Goal: Transaction & Acquisition: Book appointment/travel/reservation

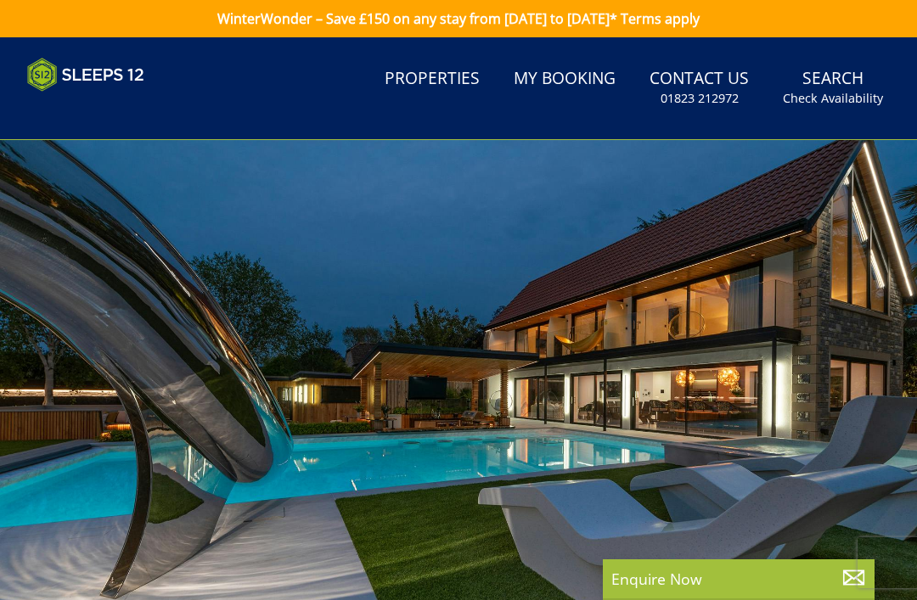
click at [456, 92] on link "Properties" at bounding box center [432, 79] width 109 height 38
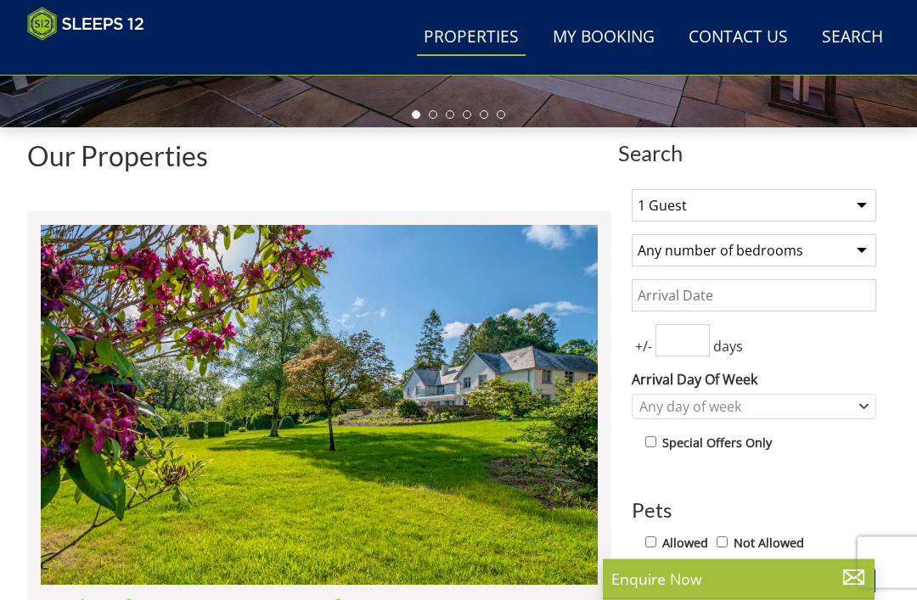
scroll to position [499, 0]
click at [819, 202] on select "1 Guest 2 Guests 3 Guests 4 Guests 5 Guests 6 Guests 7 Guests 8 Guests 9 Guests…" at bounding box center [754, 205] width 245 height 32
select select "14"
click at [858, 250] on select "Any number of bedrooms 4 Bedrooms 5 Bedrooms 6 Bedrooms 7 Bedrooms 8 Bedrooms 9…" at bounding box center [754, 250] width 245 height 32
select select "7"
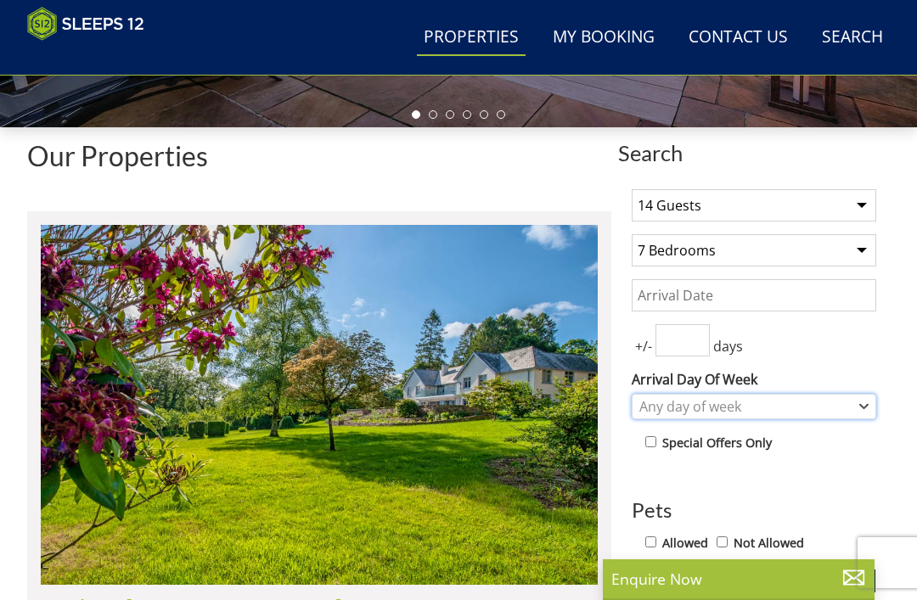
click at [825, 408] on div "Any day of week" at bounding box center [745, 406] width 220 height 19
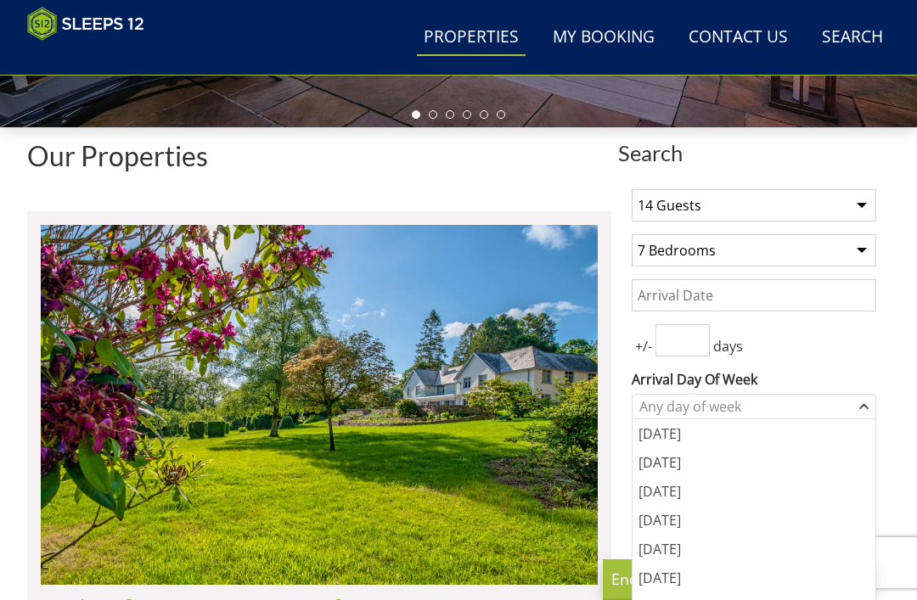
click at [704, 549] on div "[DATE]" at bounding box center [754, 549] width 243 height 29
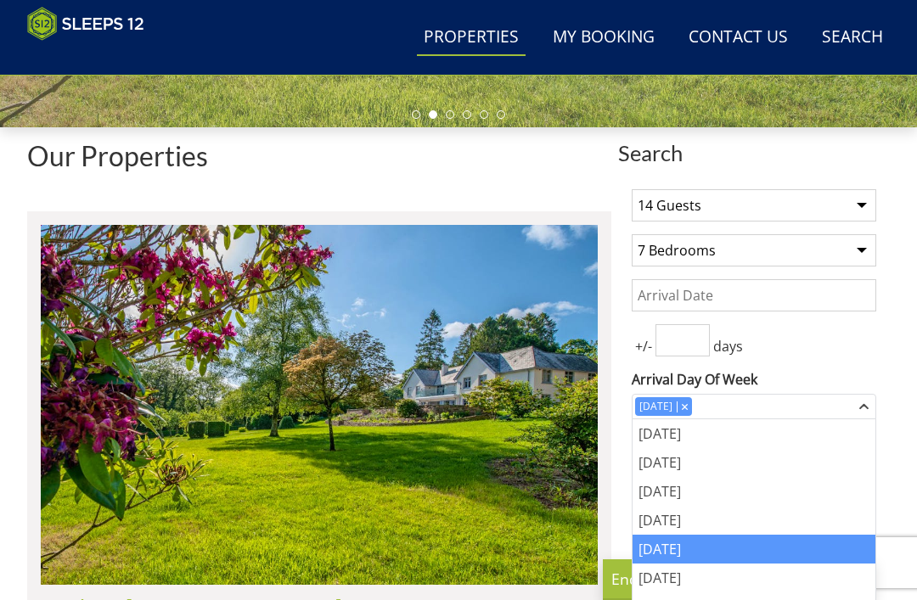
click at [824, 355] on div "+/- days" at bounding box center [754, 340] width 245 height 32
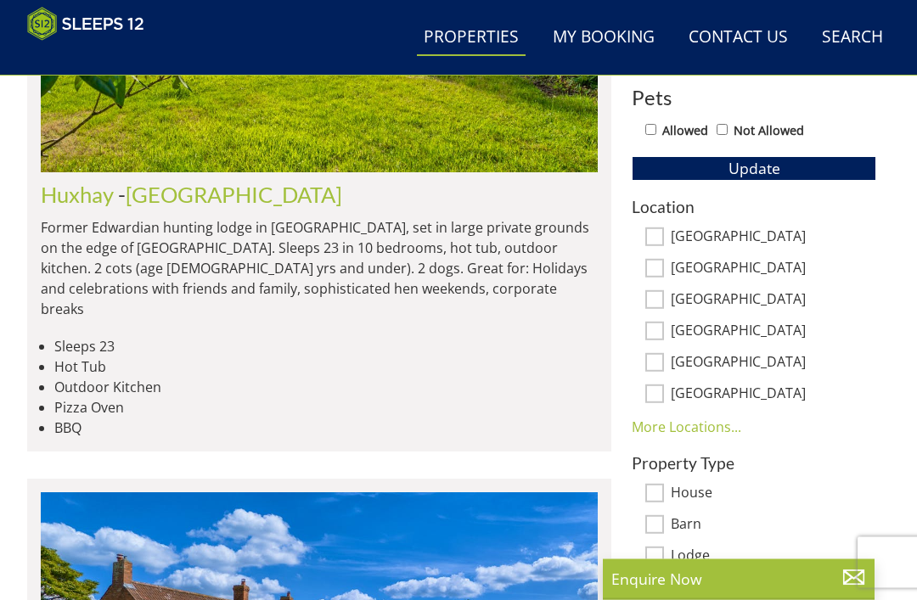
scroll to position [910, 0]
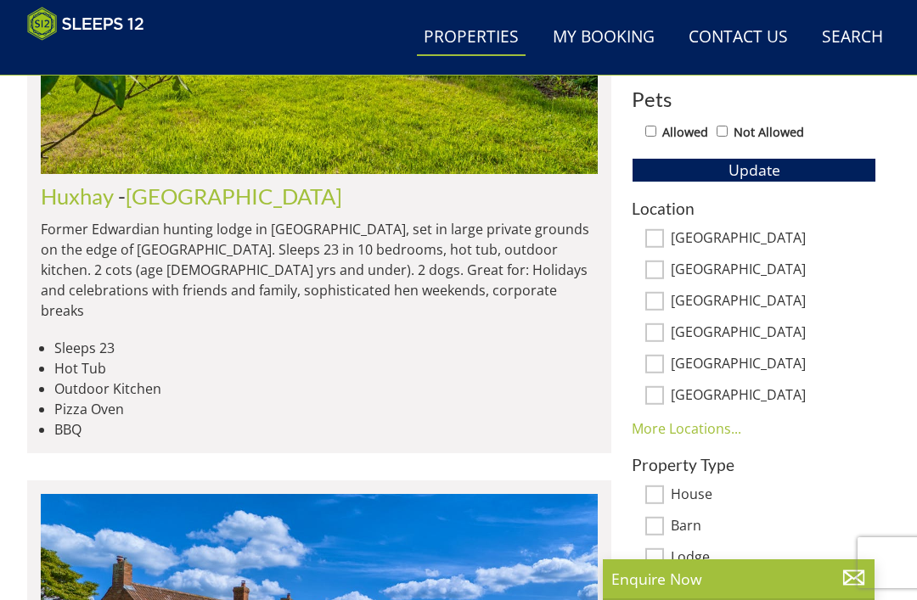
click at [711, 436] on link "More Locations..." at bounding box center [687, 428] width 110 height 19
